Goal: Check status: Check status

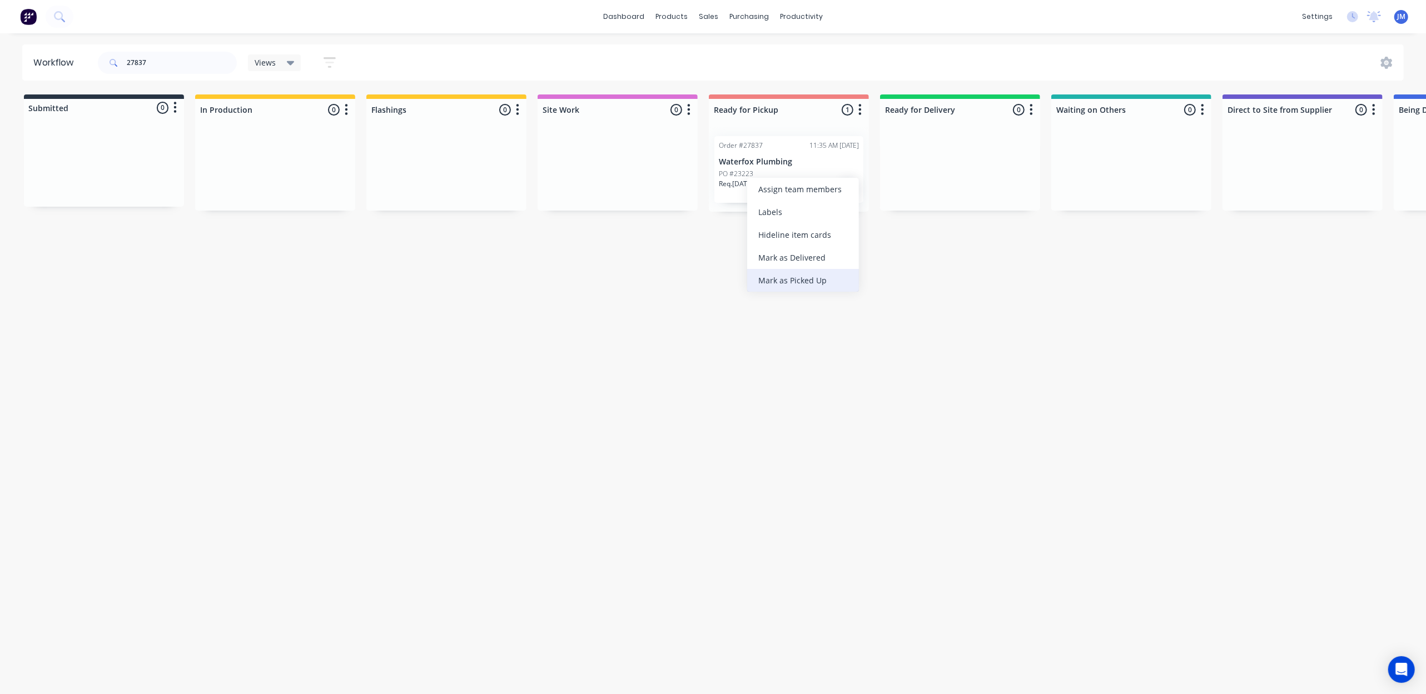
click at [825, 276] on div "Mark as Picked Up" at bounding box center [803, 280] width 112 height 23
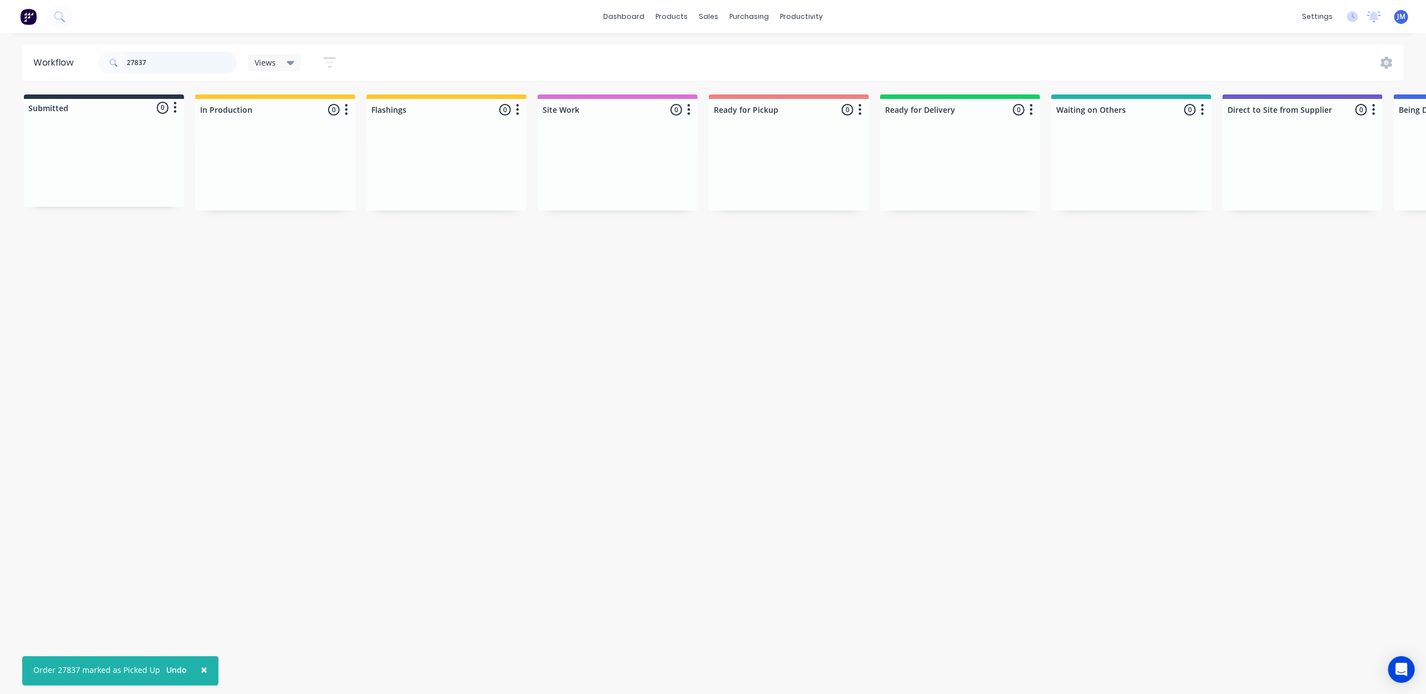
click at [161, 56] on input "27837" at bounding box center [182, 63] width 110 height 22
type input "2"
drag, startPoint x: 468, startPoint y: 188, endPoint x: 833, endPoint y: 167, distance: 365.9
click at [833, 167] on div "Submitted 0 Status colour #273444 hex #273444 Save Cancel Summaries Total order…" at bounding box center [999, 153] width 2015 height 117
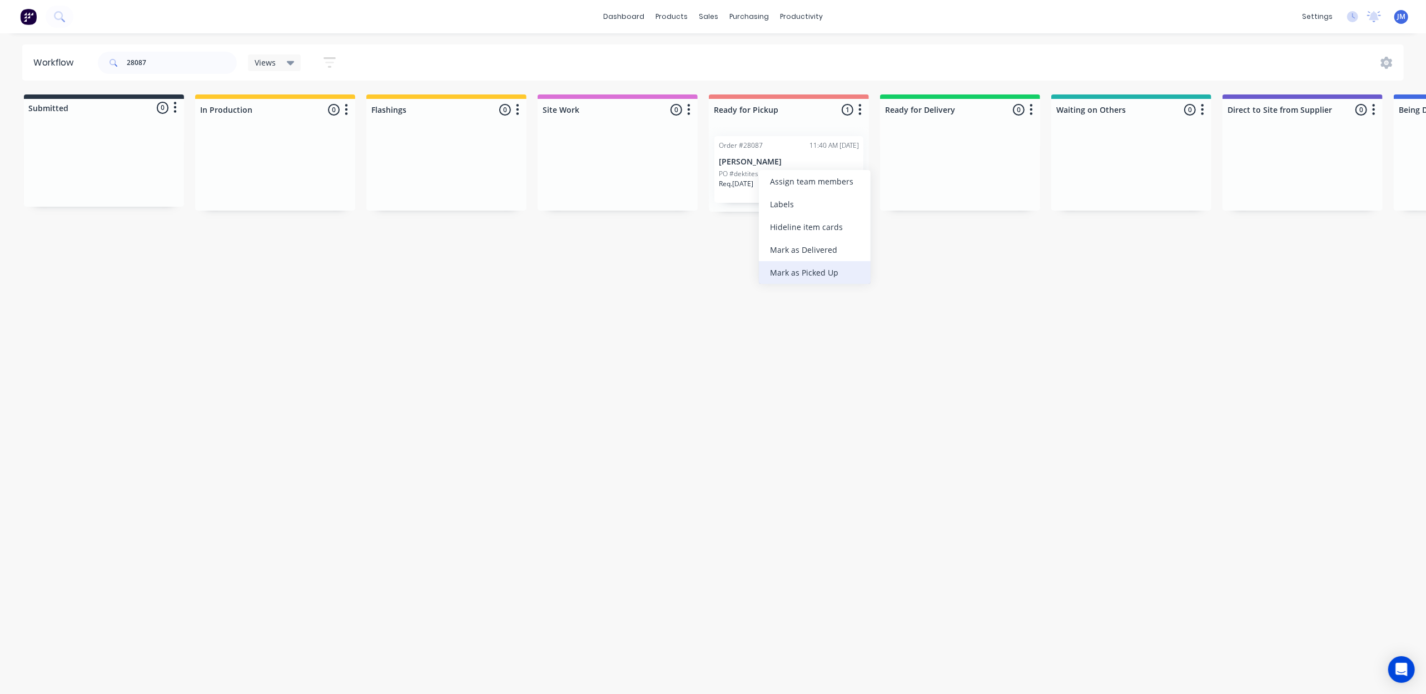
click at [807, 270] on div "Mark as Picked Up" at bounding box center [815, 272] width 112 height 23
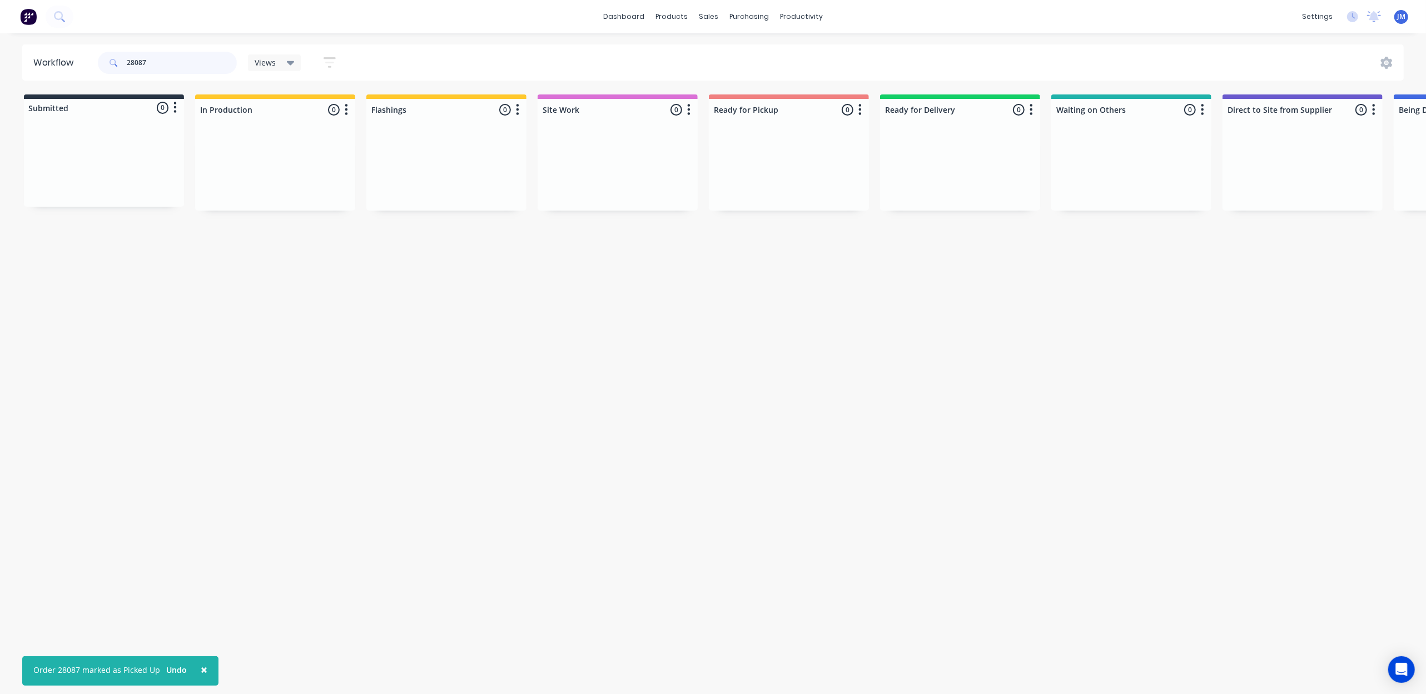
click at [158, 59] on input "28087" at bounding box center [182, 63] width 110 height 22
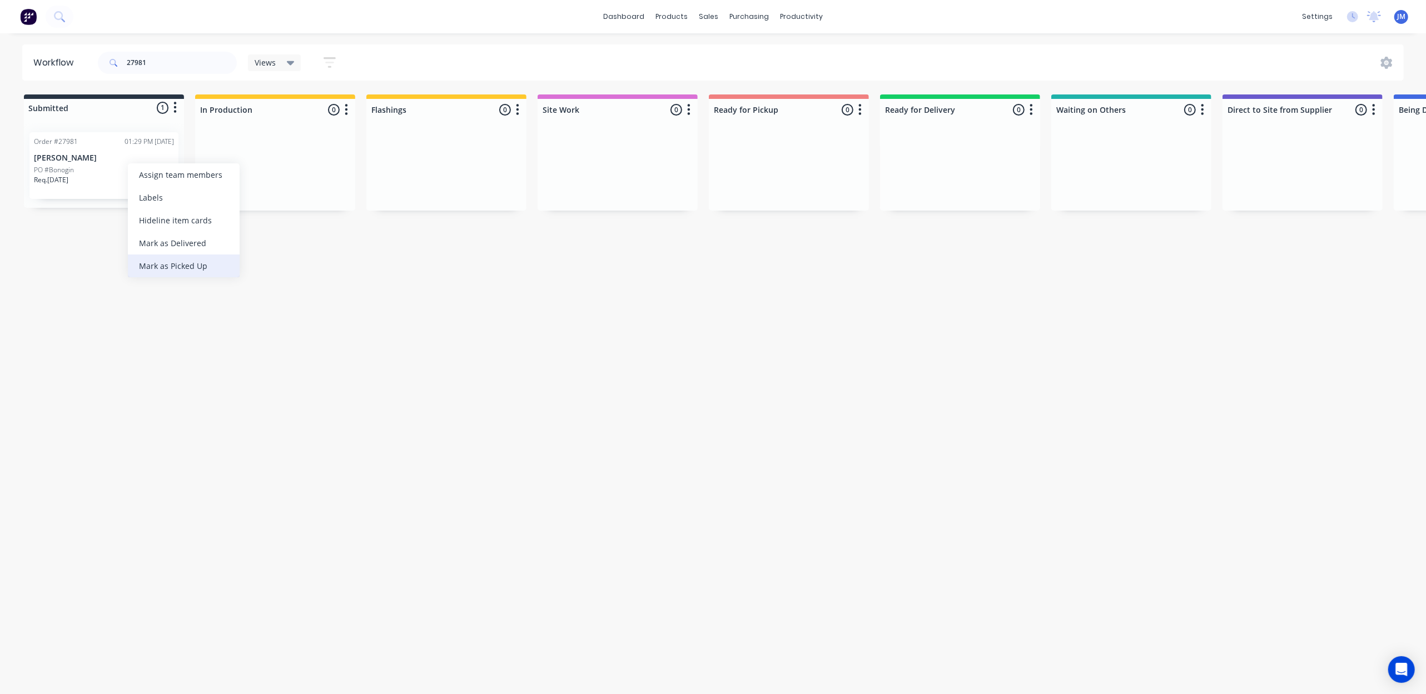
click at [198, 258] on div "Mark as Picked Up" at bounding box center [184, 266] width 112 height 23
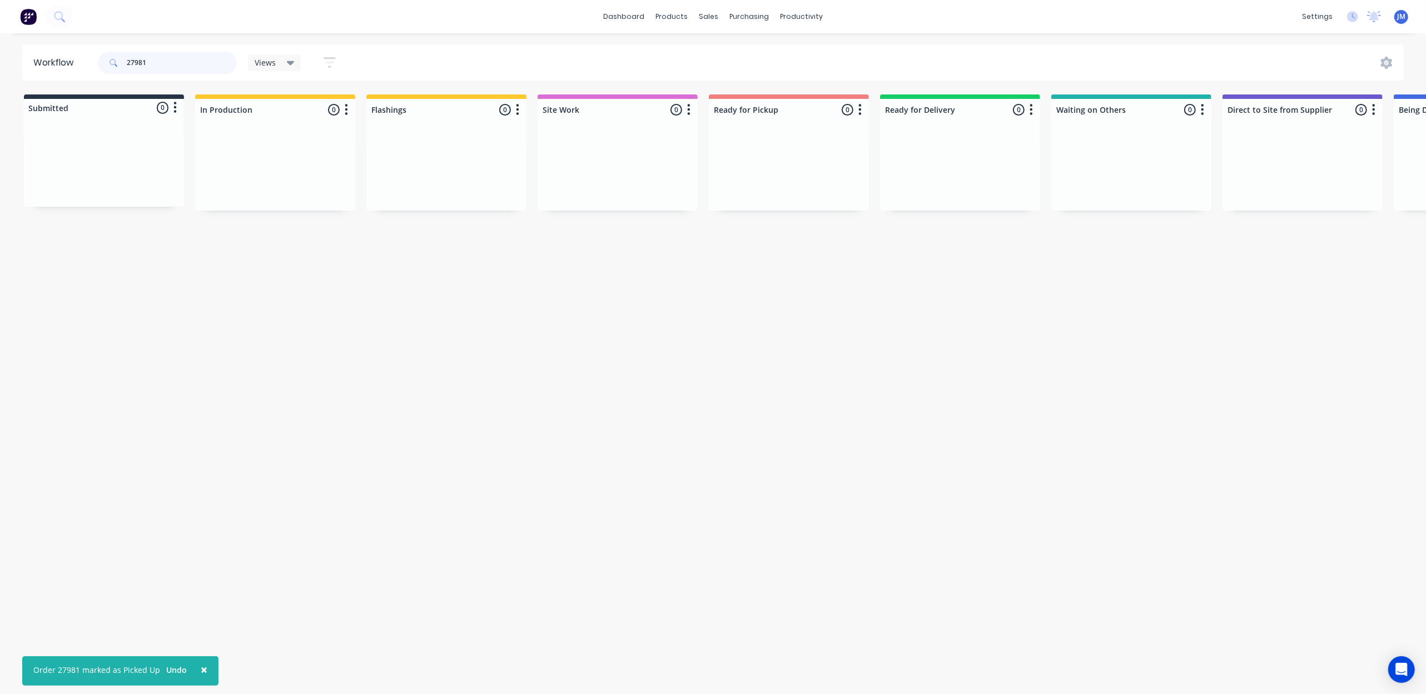
click at [162, 61] on input "27981" at bounding box center [182, 63] width 110 height 22
type input "2"
